Goal: Communication & Community: Answer question/provide support

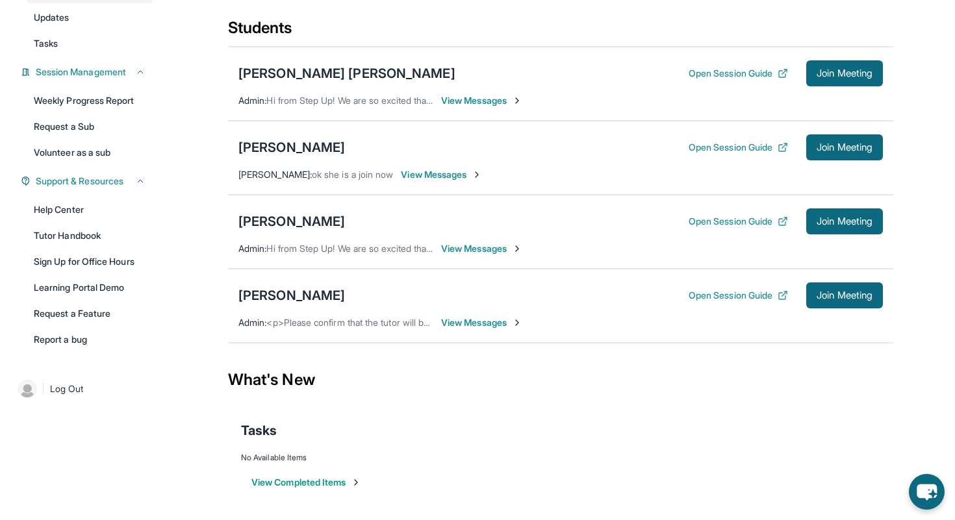
scroll to position [151, 0]
click at [288, 292] on div "[PERSON_NAME]" at bounding box center [291, 296] width 107 height 18
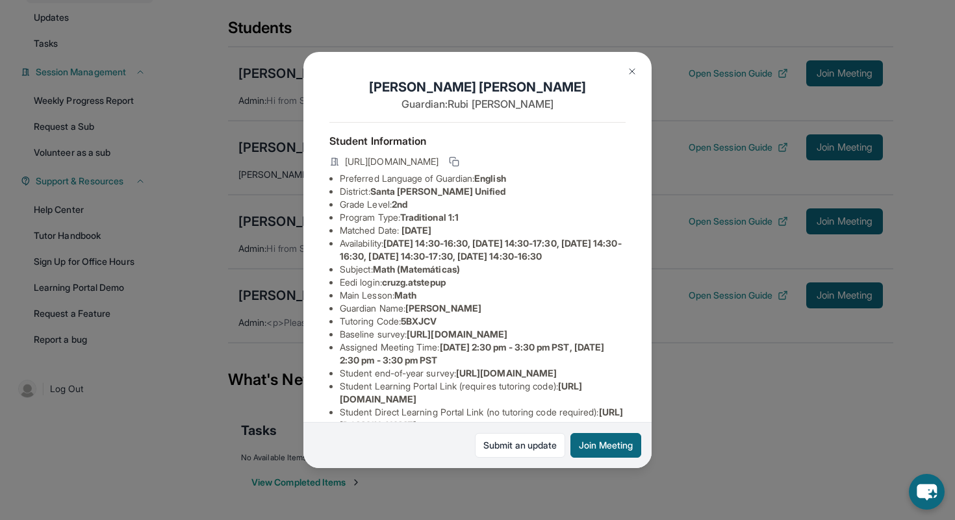
drag, startPoint x: 272, startPoint y: 320, endPoint x: 292, endPoint y: 320, distance: 20.8
click at [272, 320] on div "[PERSON_NAME] Guardian: [PERSON_NAME] Student Information [URL][DOMAIN_NAME] Pr…" at bounding box center [477, 260] width 955 height 520
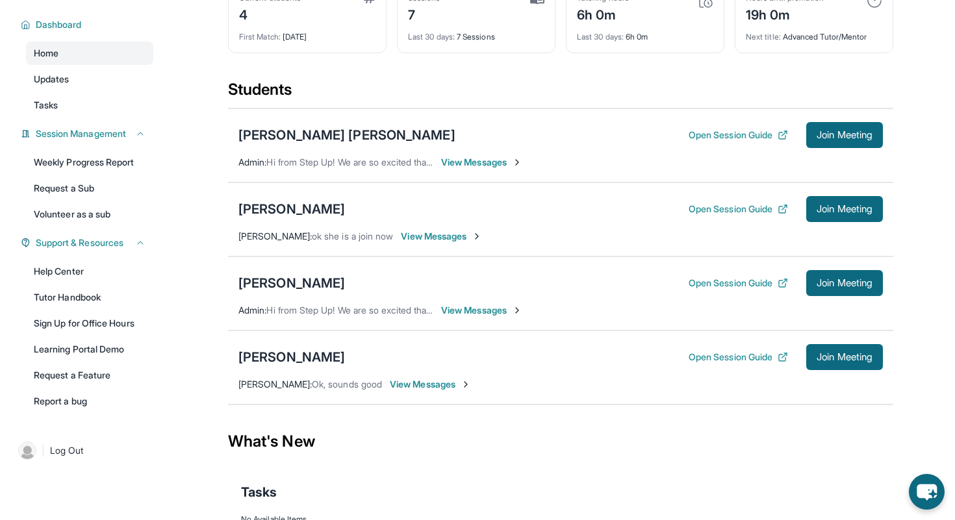
scroll to position [142, 0]
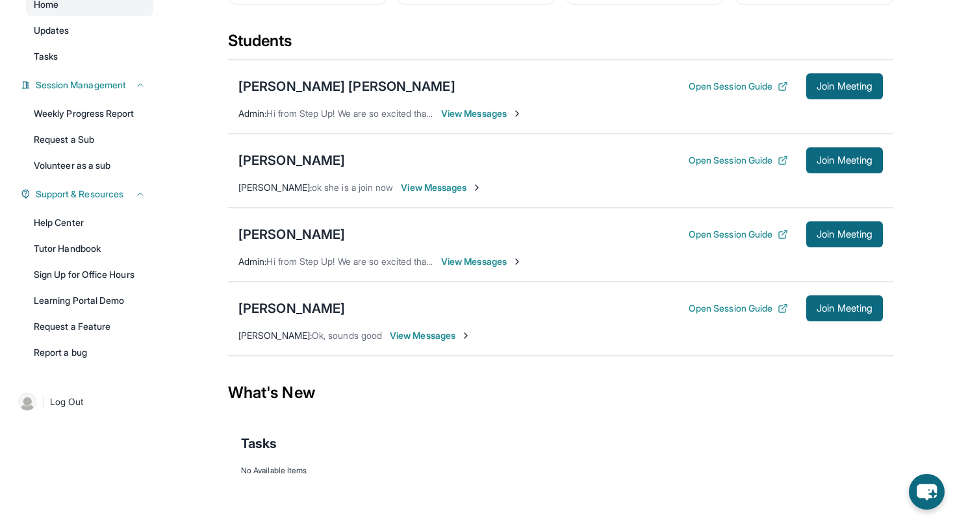
click at [404, 333] on span "View Messages" at bounding box center [430, 335] width 81 height 13
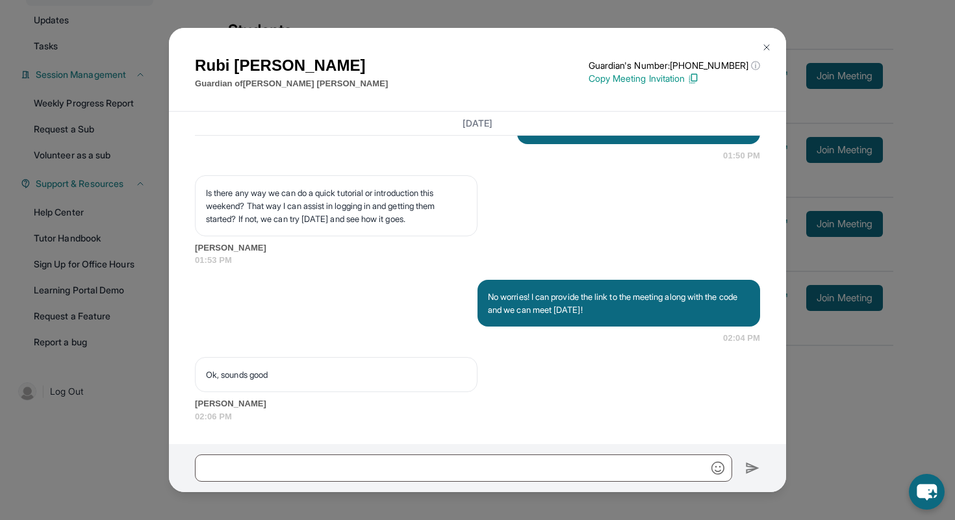
scroll to position [1261, 0]
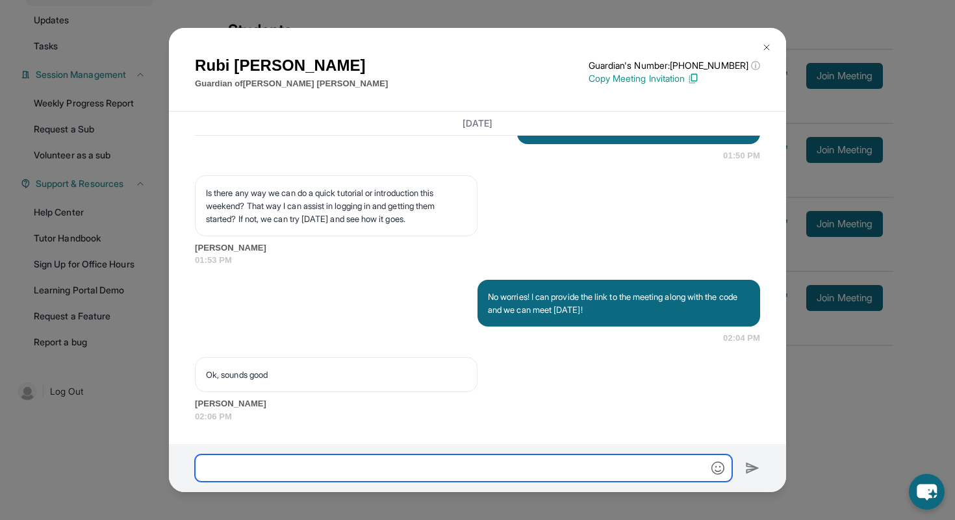
click at [418, 465] on input "text" at bounding box center [463, 468] width 537 height 27
type input "********"
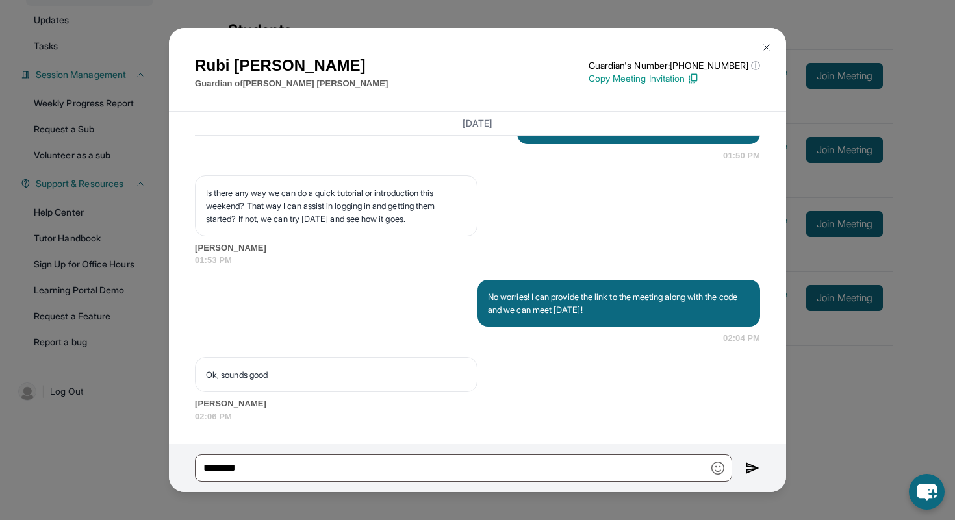
click at [746, 470] on img at bounding box center [752, 469] width 15 height 16
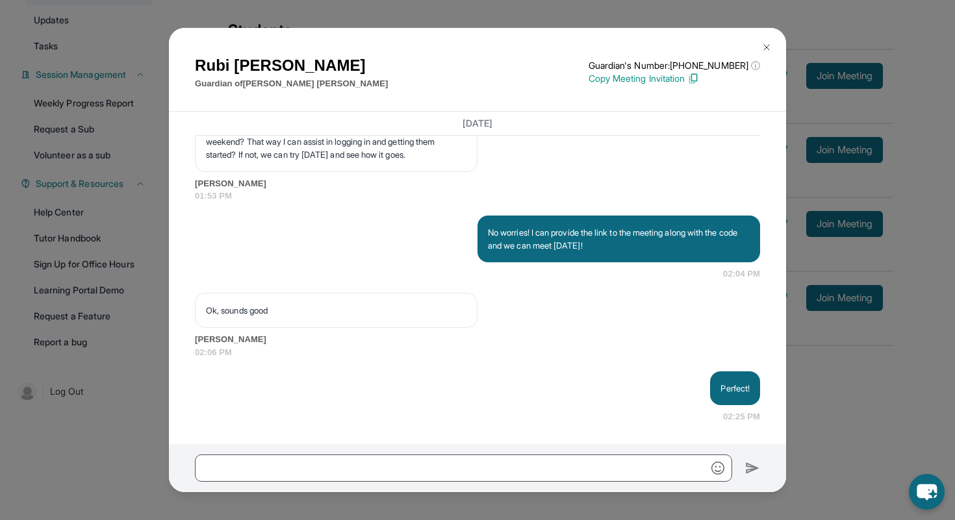
scroll to position [1325, 0]
click at [771, 55] on button at bounding box center [767, 47] width 26 height 26
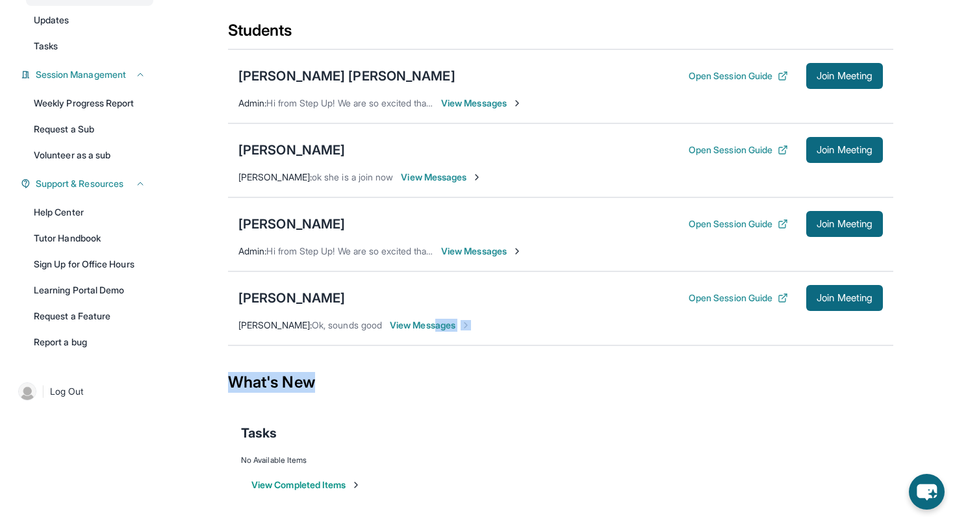
drag, startPoint x: 432, startPoint y: 337, endPoint x: 438, endPoint y: 398, distance: 61.4
click at [438, 398] on main "Current Students 4 First Match : [DATE] Sessions 7 Last 30 days : 7 Sessions Tu…" at bounding box center [560, 232] width 665 height 582
click at [294, 307] on div "[PERSON_NAME]" at bounding box center [291, 298] width 107 height 18
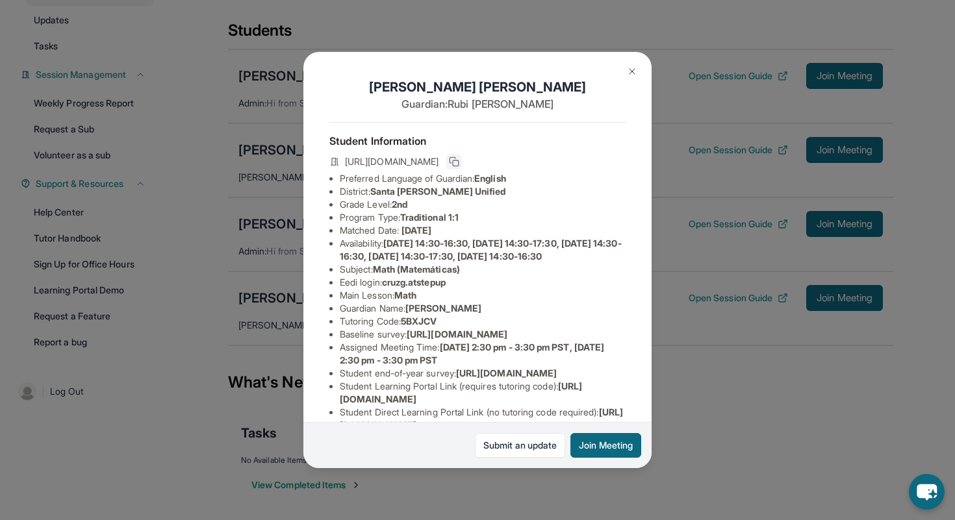
click at [459, 161] on icon at bounding box center [454, 162] width 10 height 10
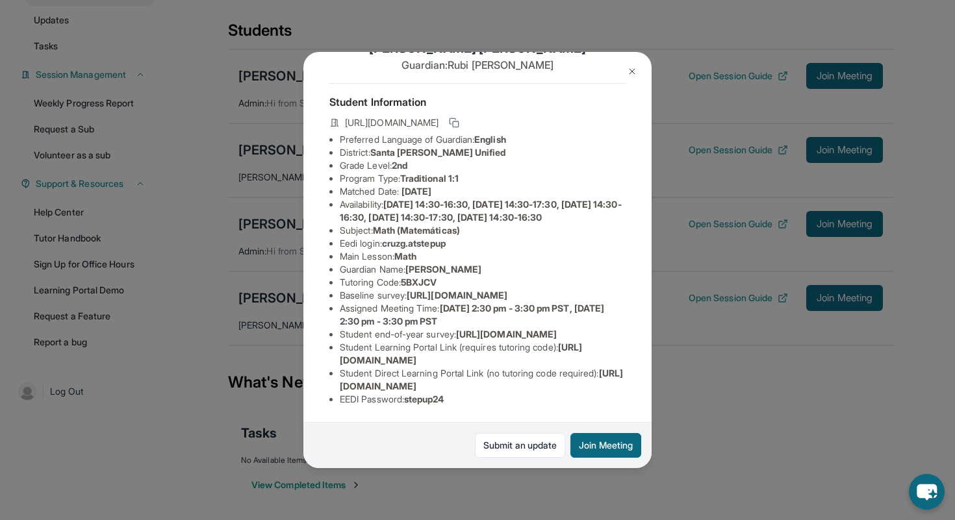
scroll to position [0, 0]
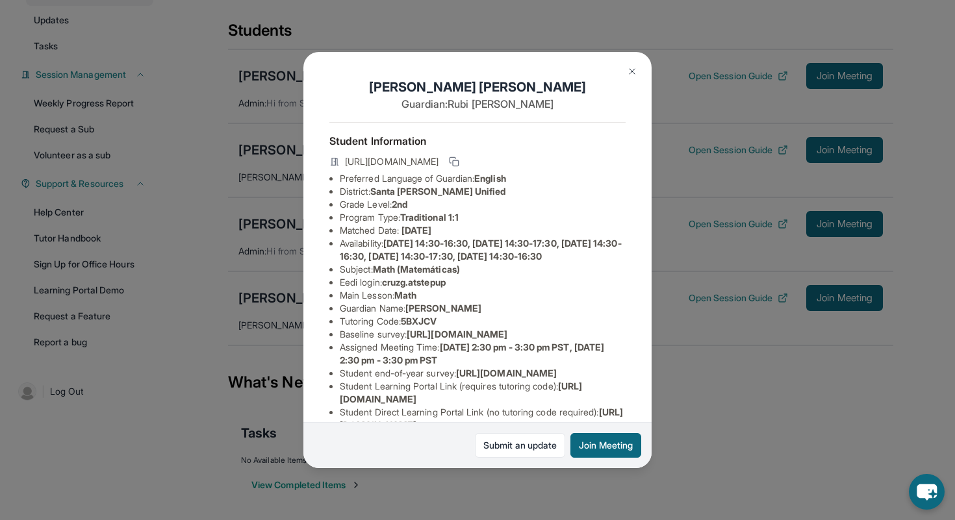
click at [421, 327] on span "5BXJCV" at bounding box center [419, 321] width 36 height 11
copy span "5BXJCV"
